Goal: Find specific page/section

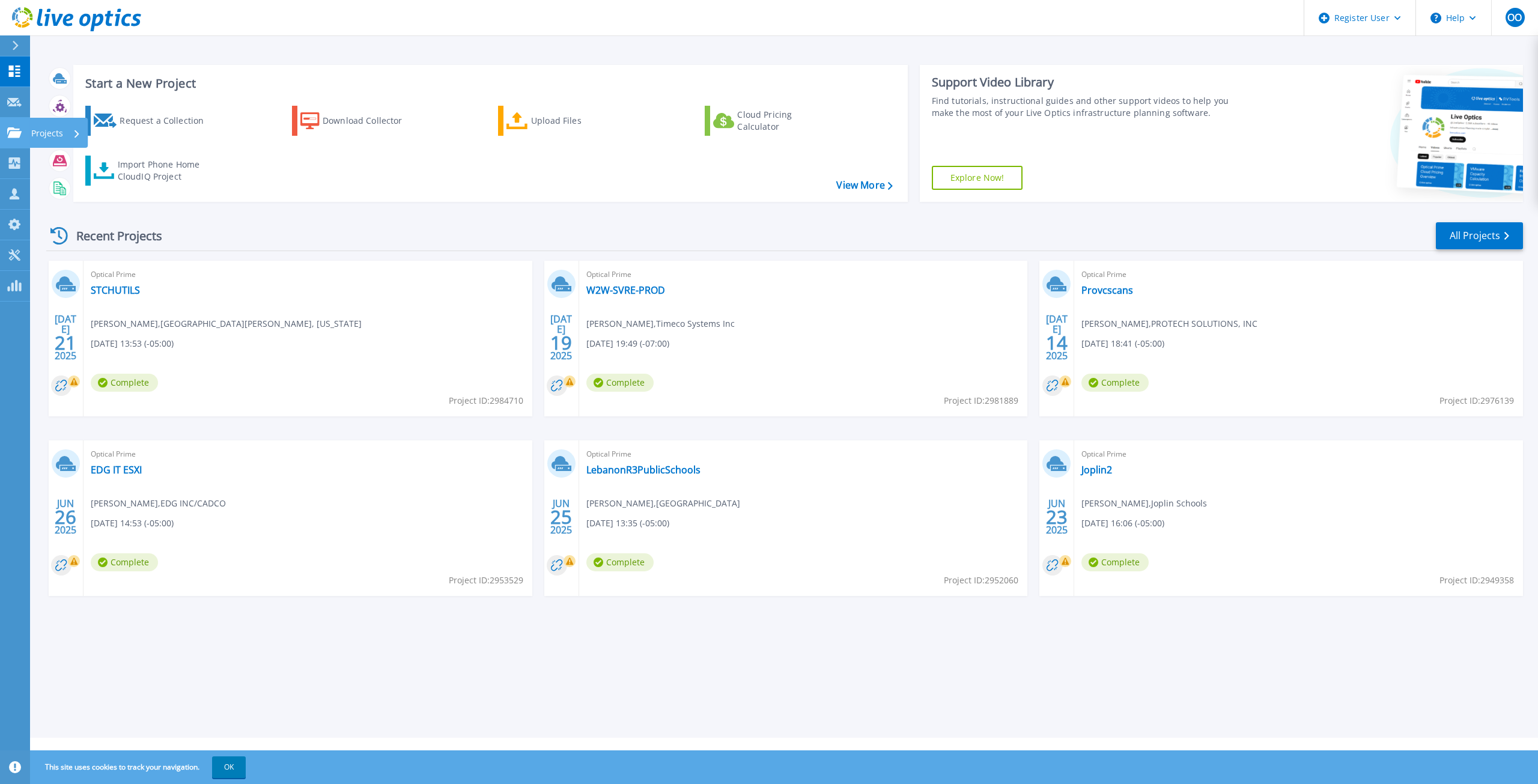
click at [9, 139] on link "Projects Projects" at bounding box center [15, 133] width 30 height 31
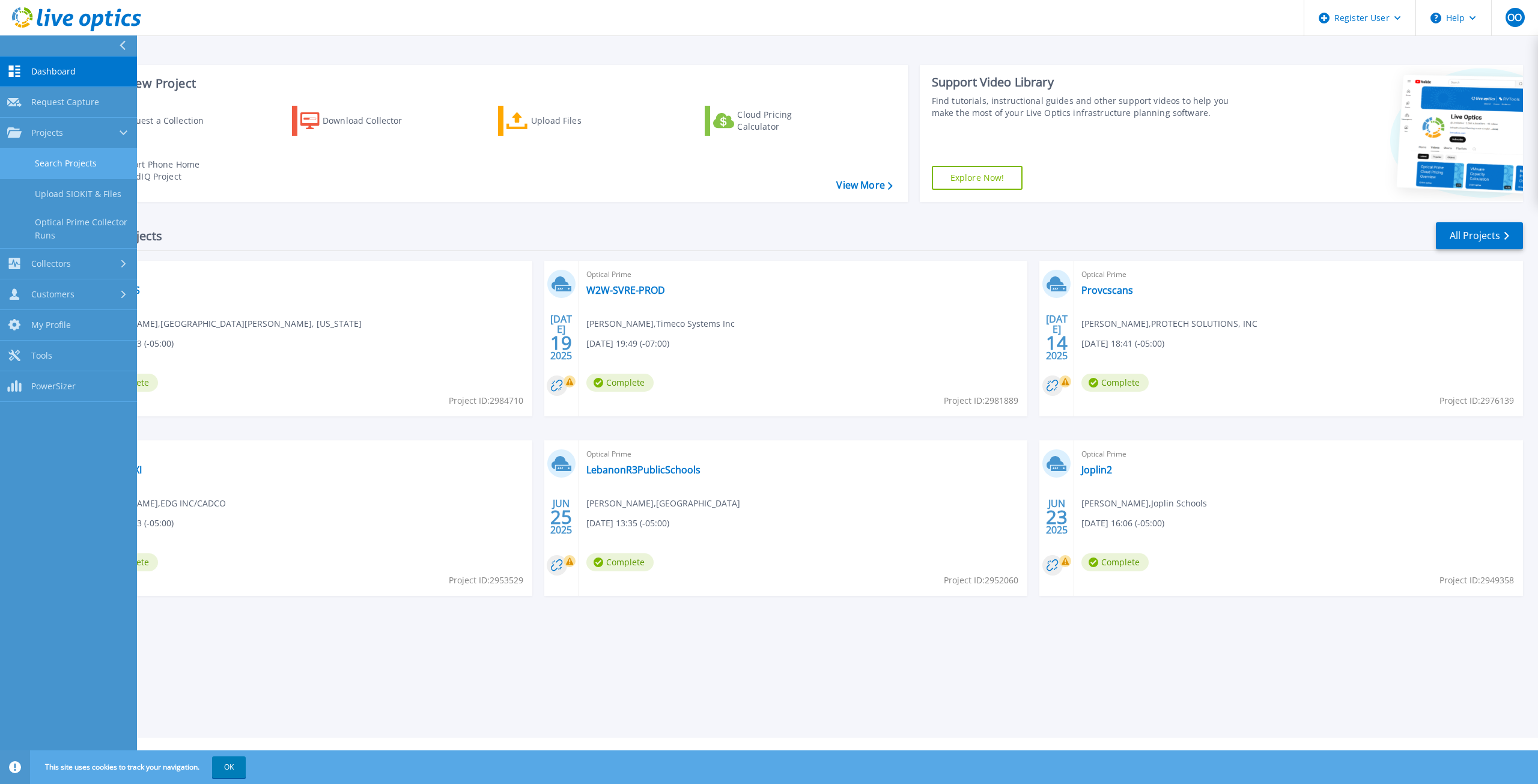
click at [30, 165] on link "Search Projects" at bounding box center [68, 164] width 137 height 31
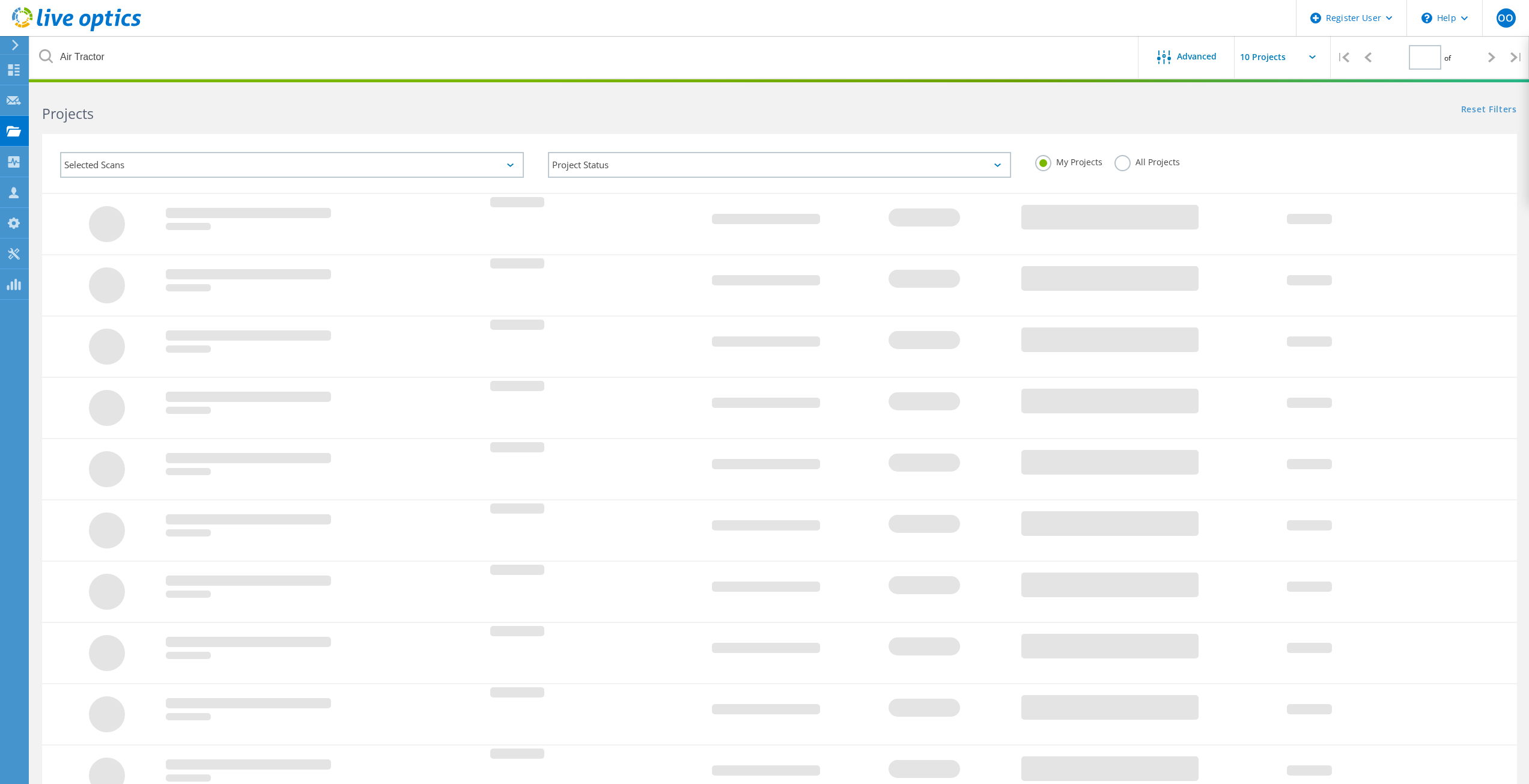
type input "1"
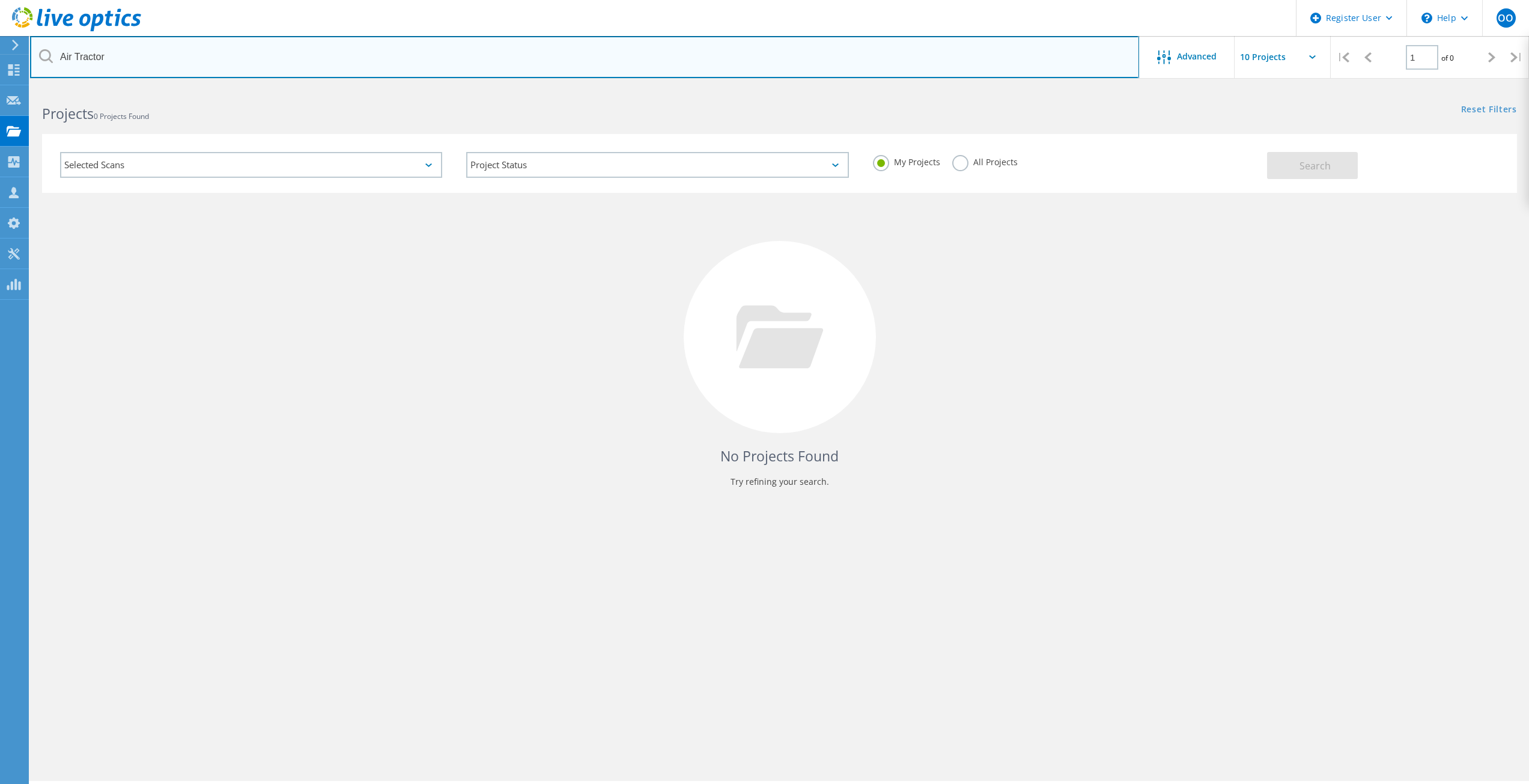
click at [128, 56] on input "Air Tractor" at bounding box center [584, 57] width 1108 height 42
type input "PECAN"
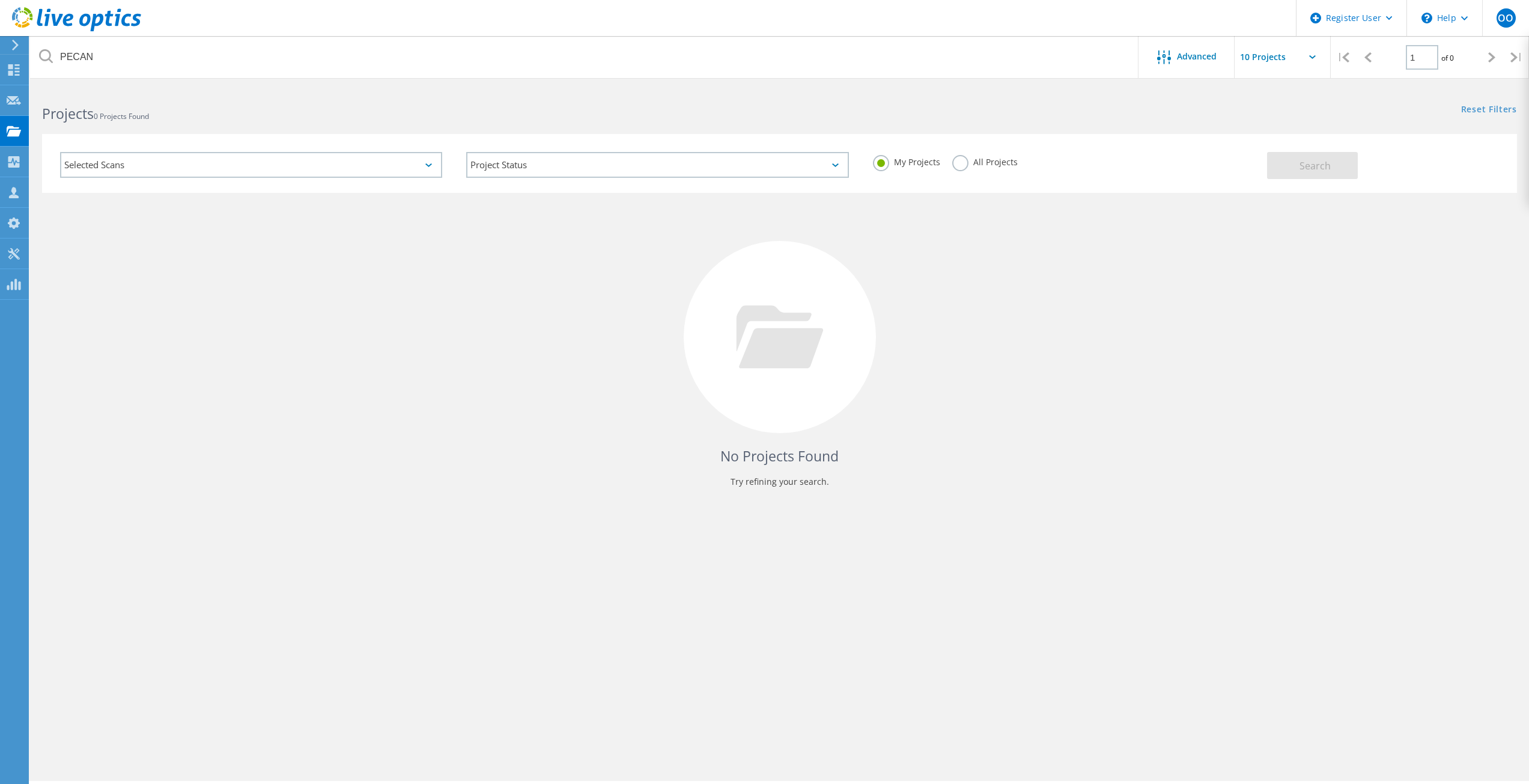
click at [960, 164] on label "All Projects" at bounding box center [985, 161] width 65 height 11
click at [0, 0] on input "All Projects" at bounding box center [0, 0] width 0 height 0
click at [1315, 176] on button "Search" at bounding box center [1311, 165] width 90 height 27
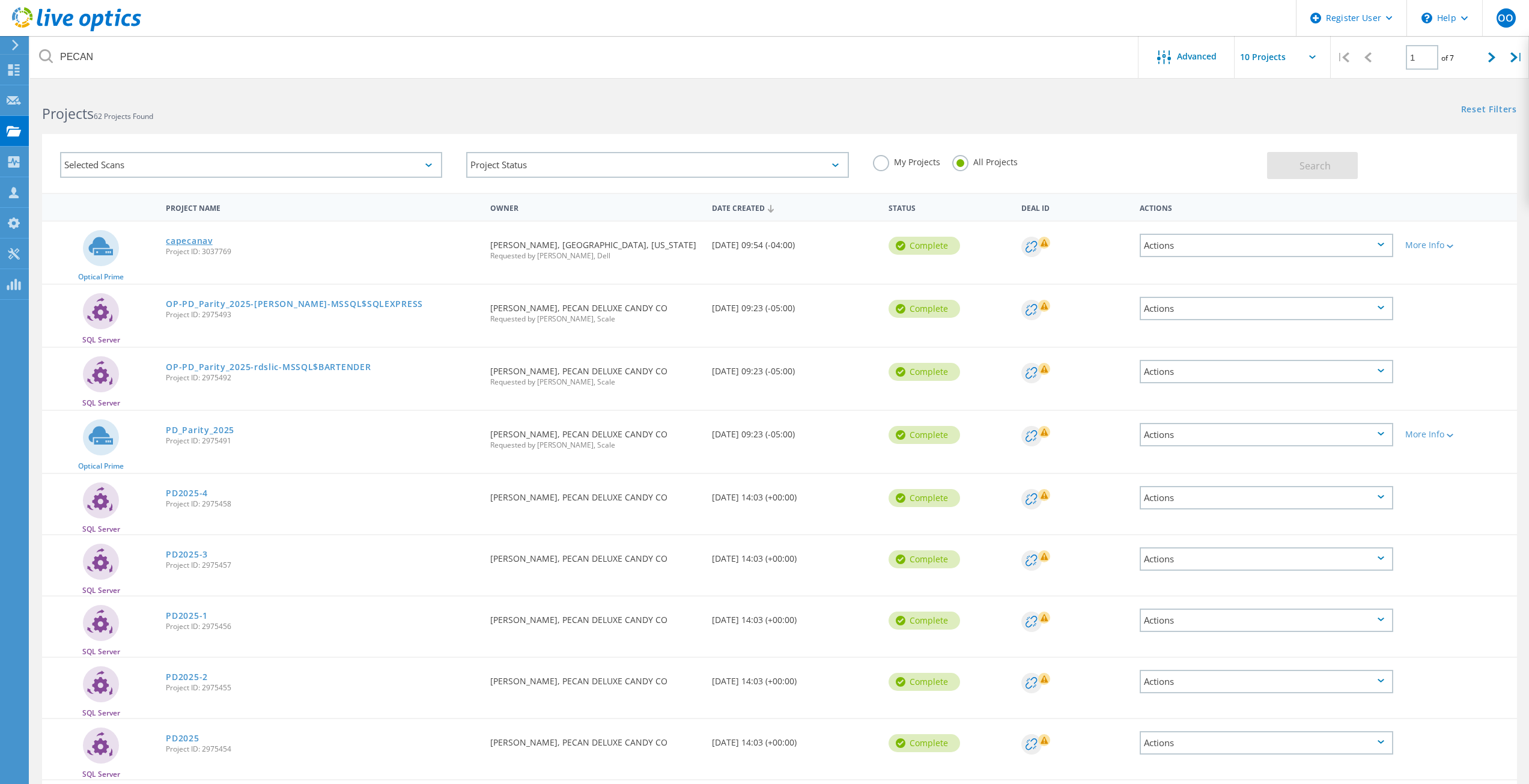
click at [182, 239] on link "capecanav" at bounding box center [188, 240] width 46 height 8
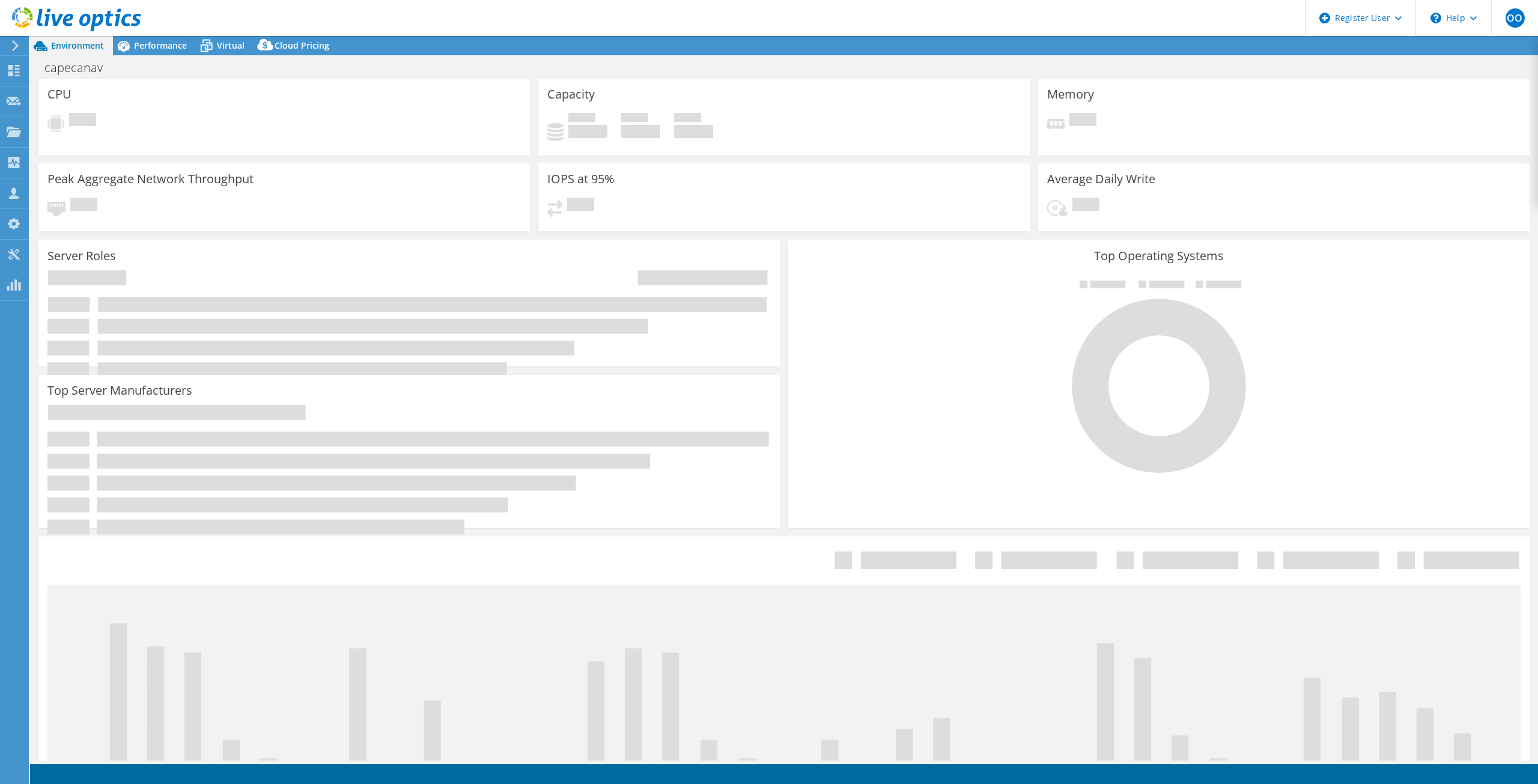
select select "USD"
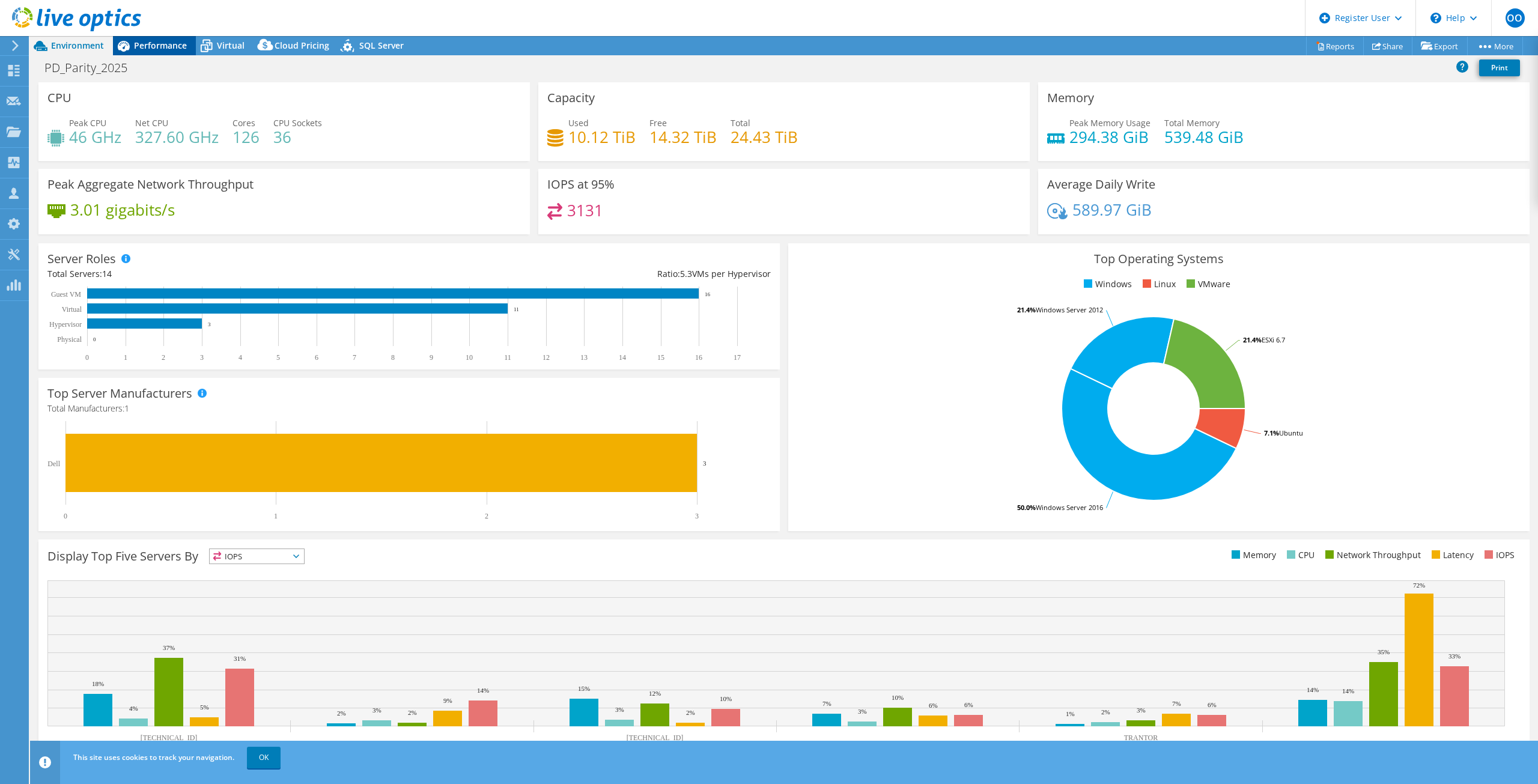
click at [145, 55] on div "Performance" at bounding box center [155, 46] width 83 height 20
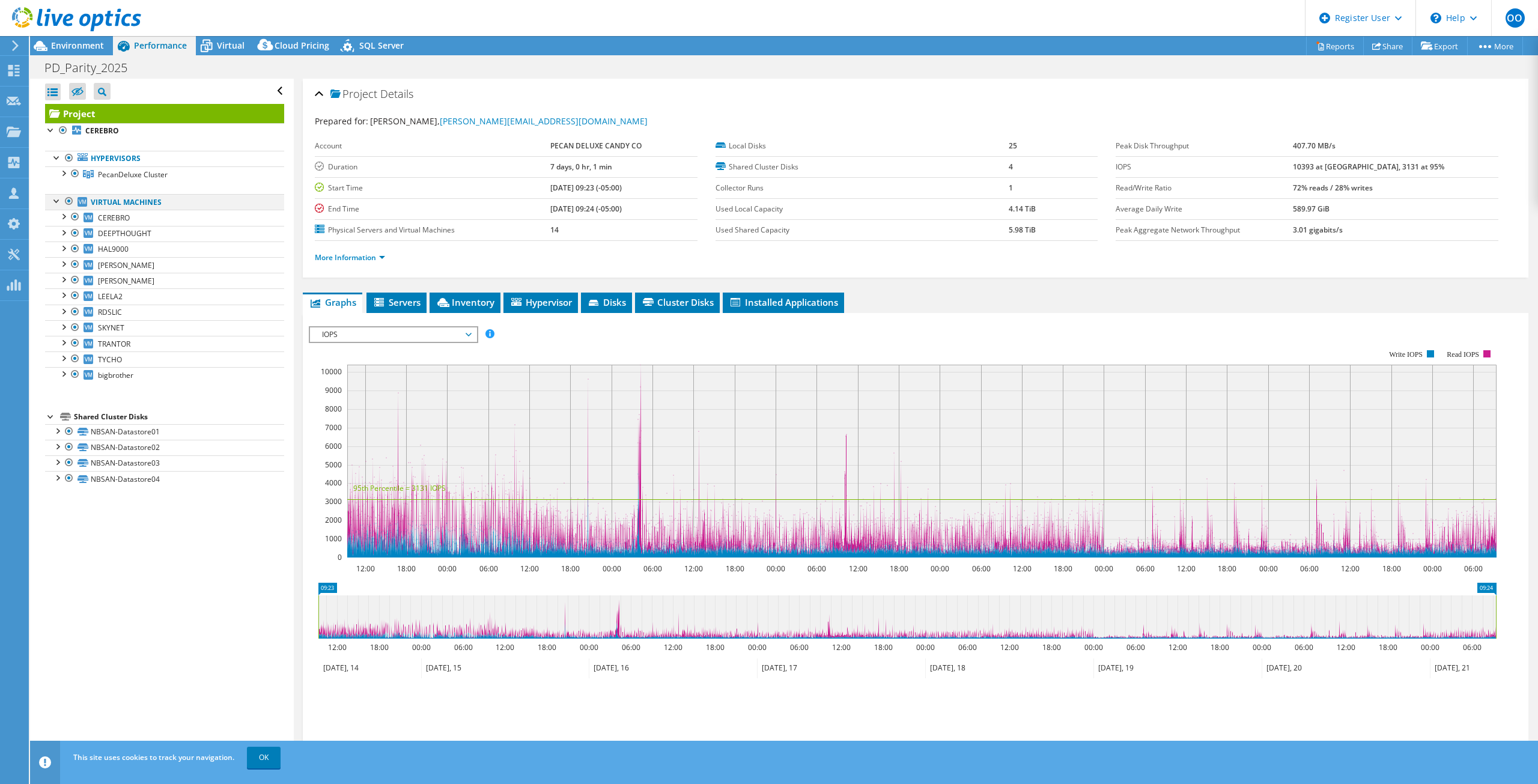
click at [66, 205] on div at bounding box center [68, 201] width 12 height 15
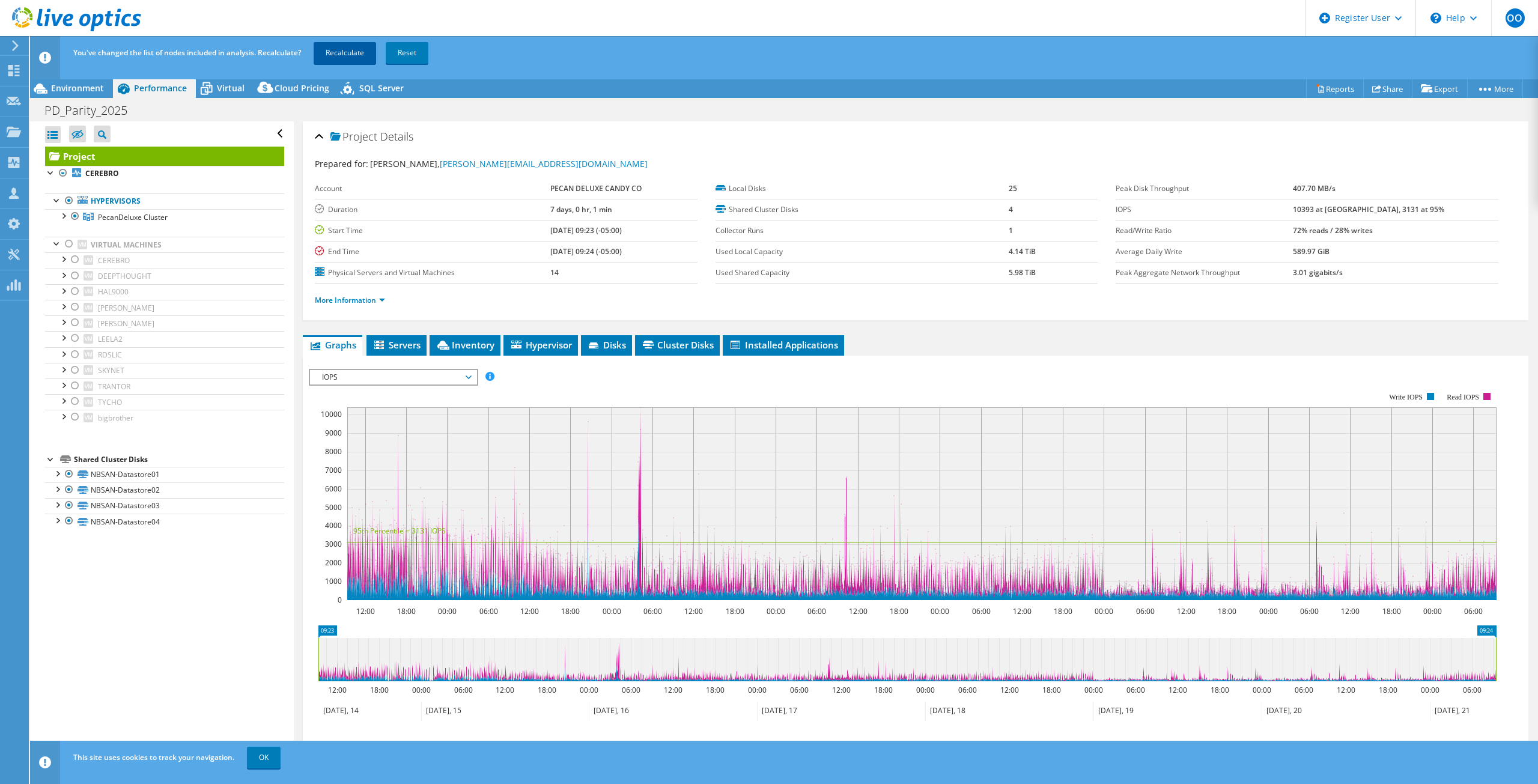
click at [335, 56] on link "Recalculate" at bounding box center [345, 53] width 63 height 22
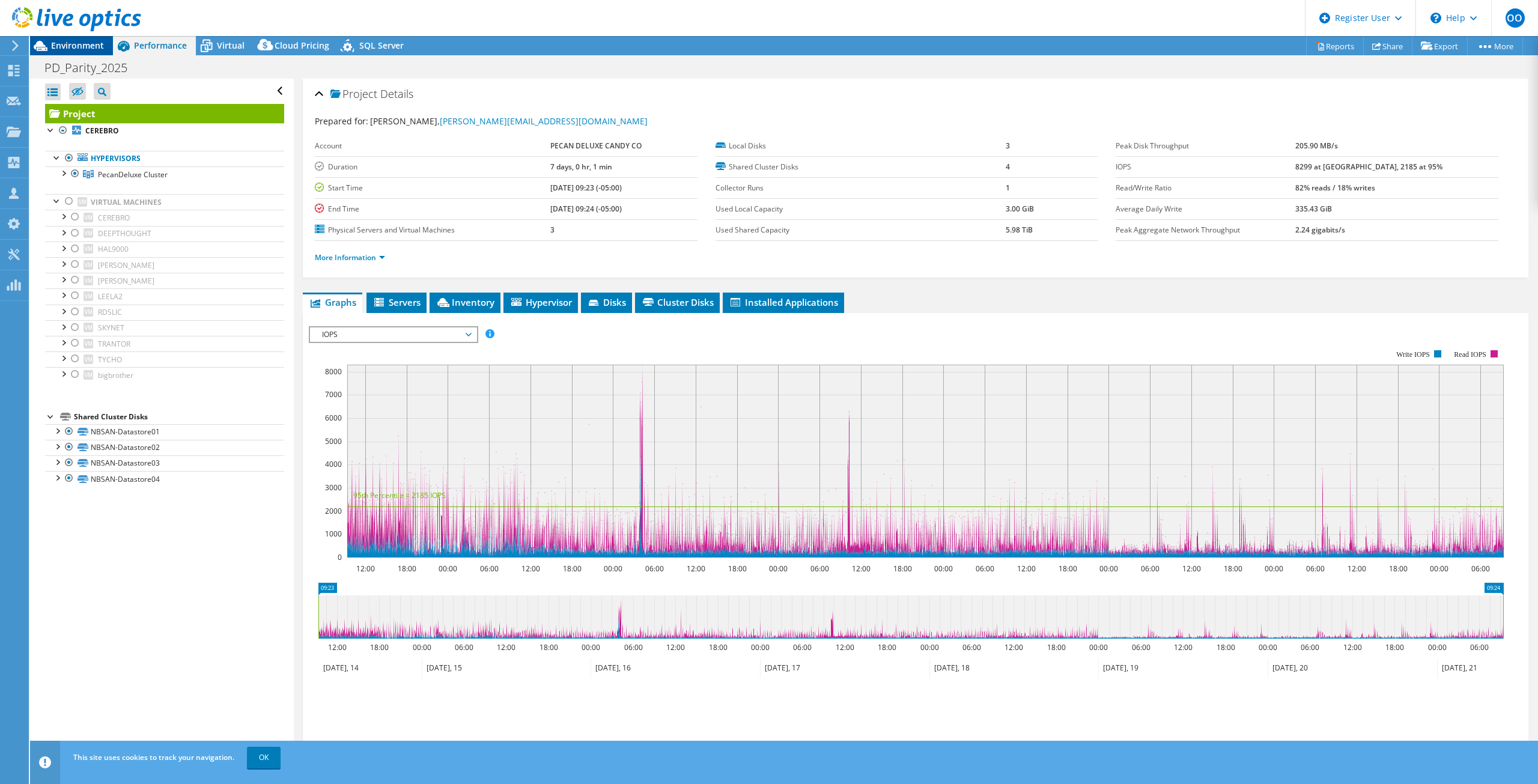
click at [86, 47] on span "Environment" at bounding box center [77, 46] width 53 height 11
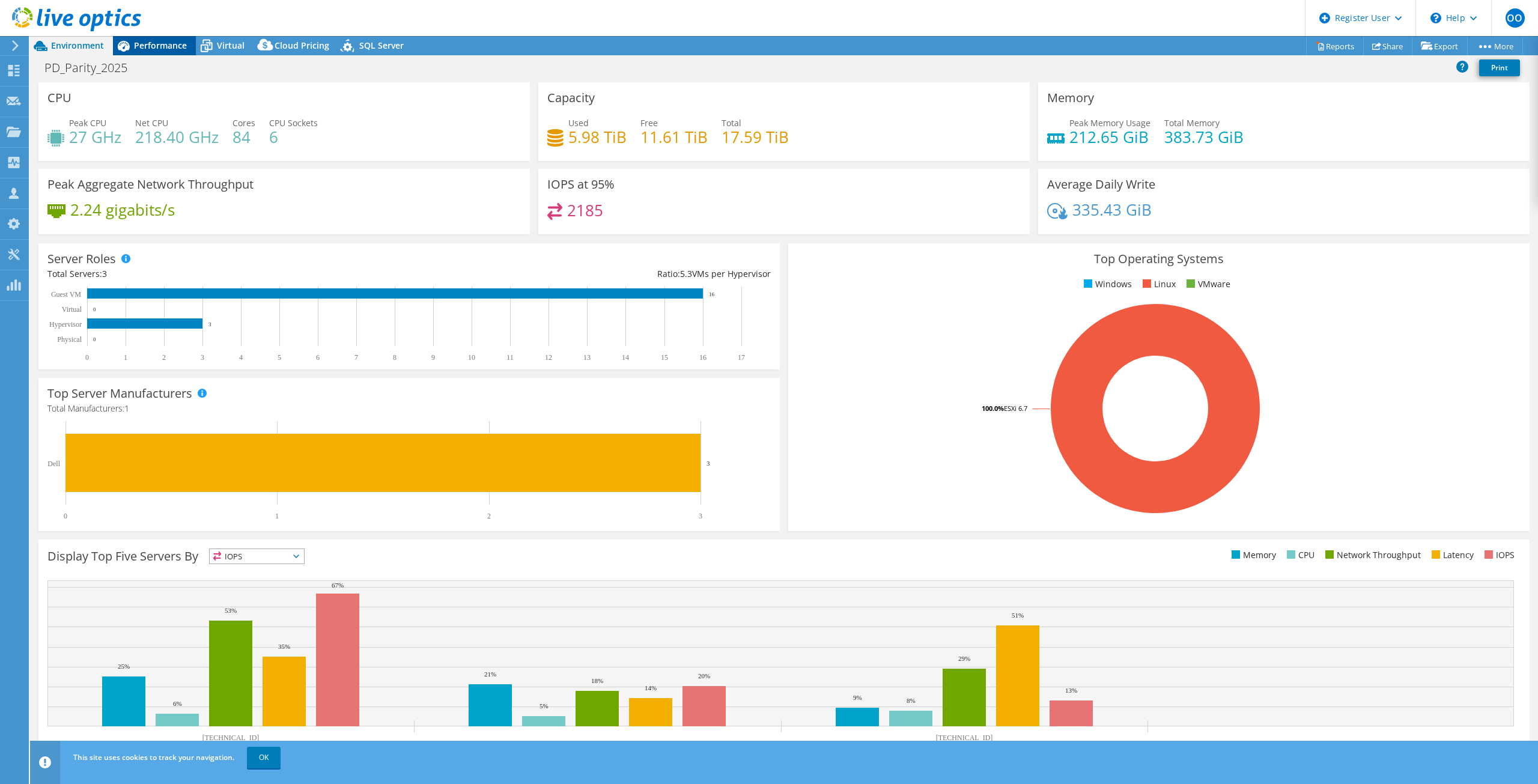
click at [150, 46] on span "Performance" at bounding box center [160, 46] width 53 height 11
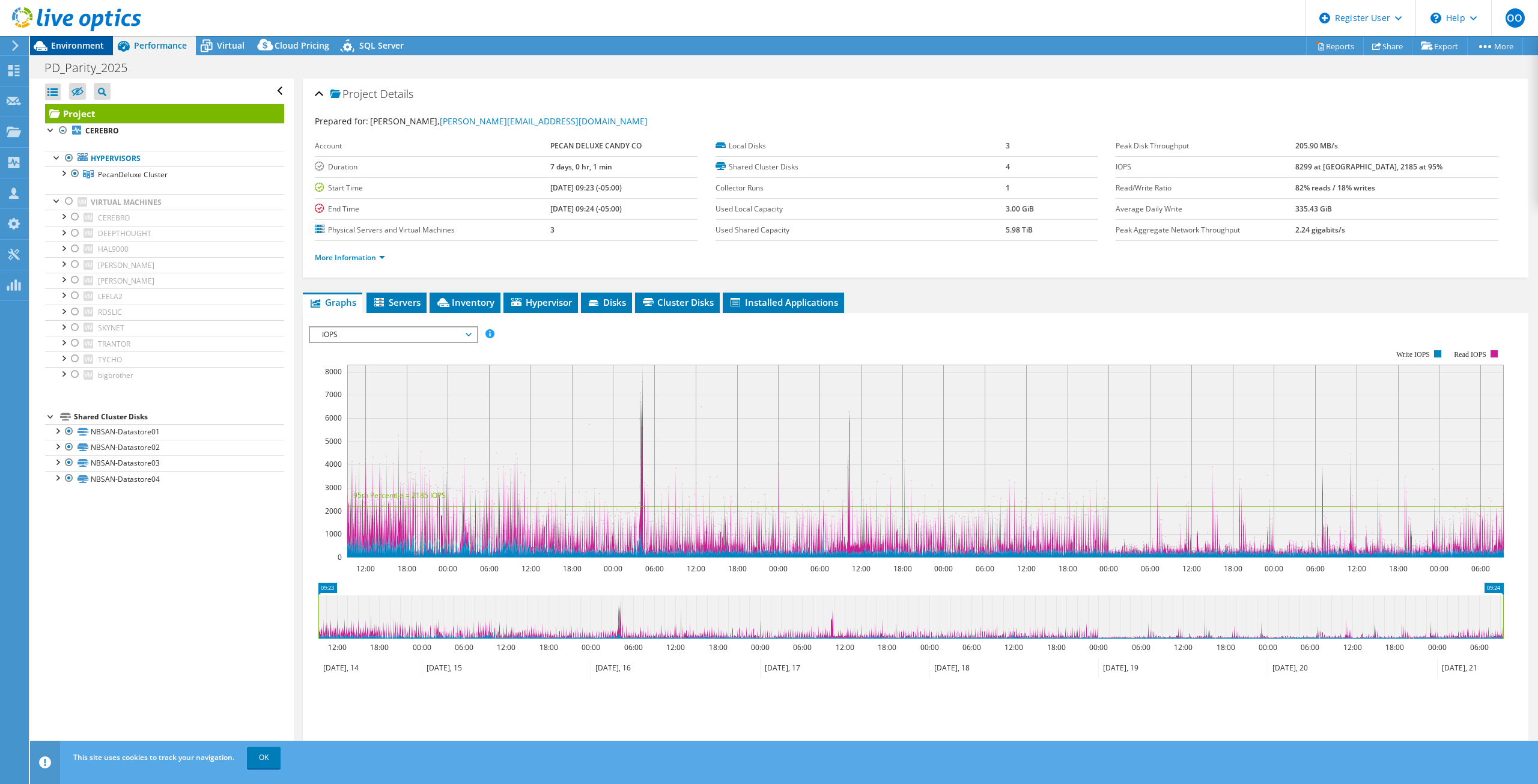
click at [58, 46] on span "Environment" at bounding box center [77, 46] width 53 height 11
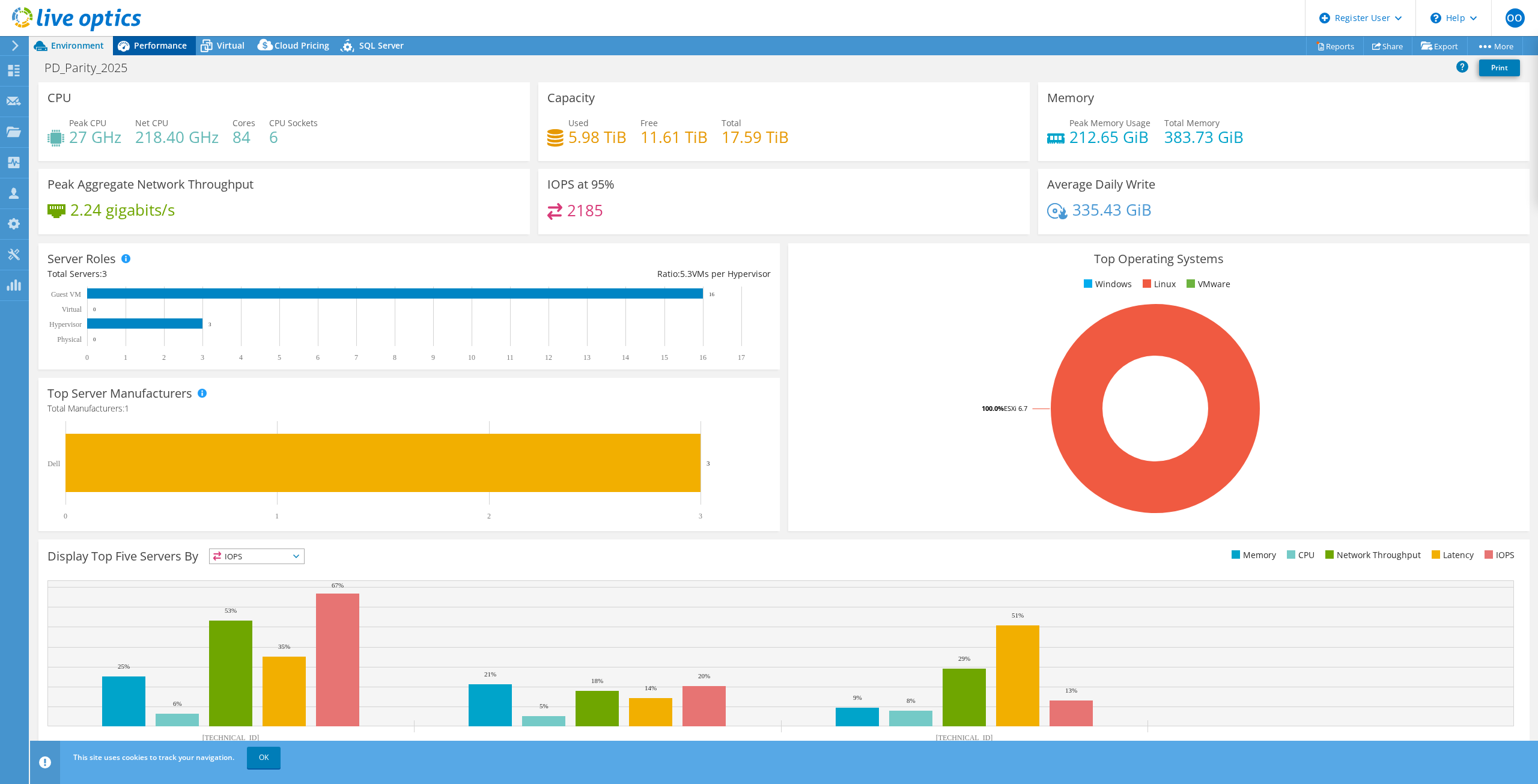
click at [156, 43] on span "Performance" at bounding box center [160, 46] width 53 height 11
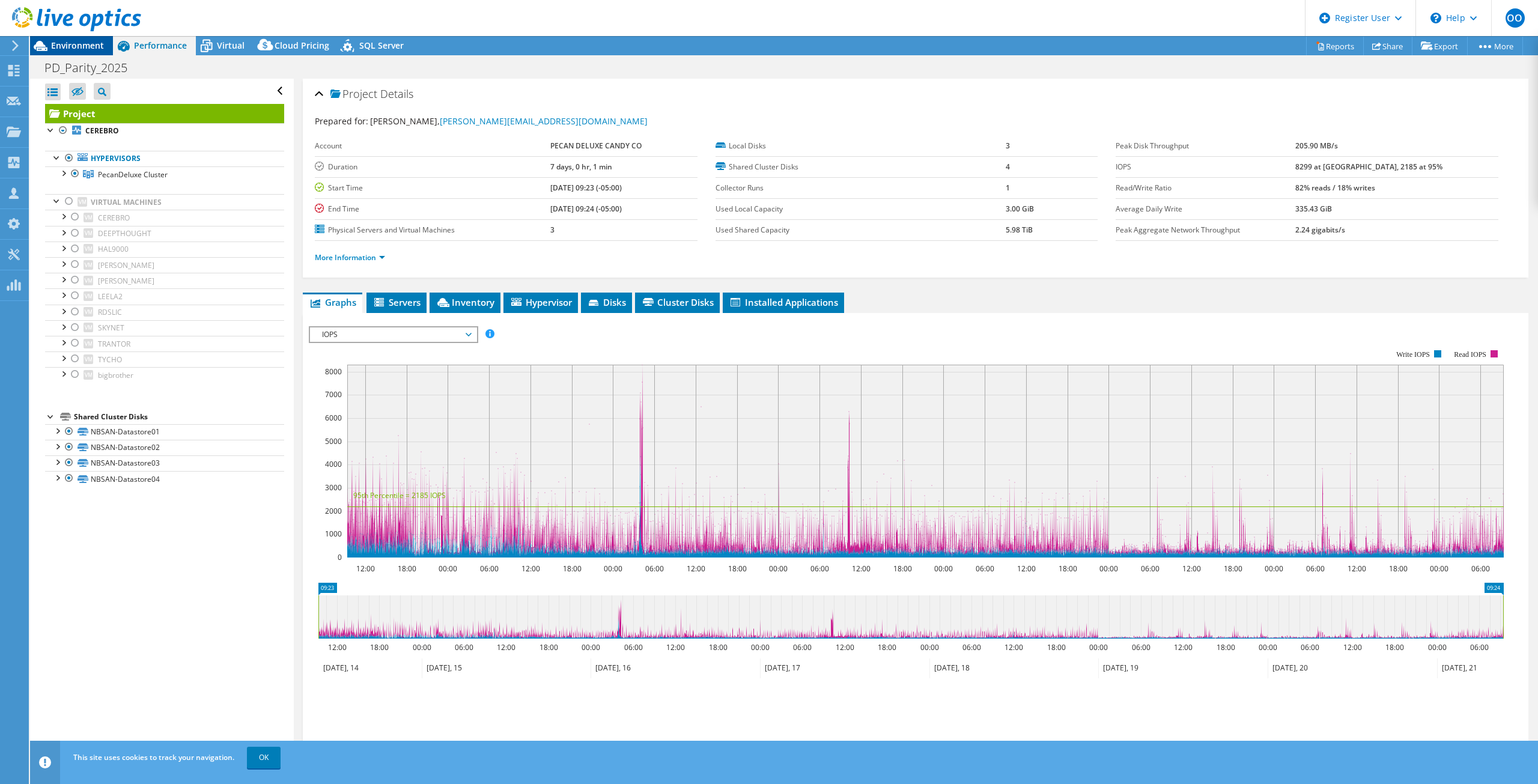
click at [72, 41] on span "Environment" at bounding box center [77, 46] width 53 height 11
